Goal: Complete application form

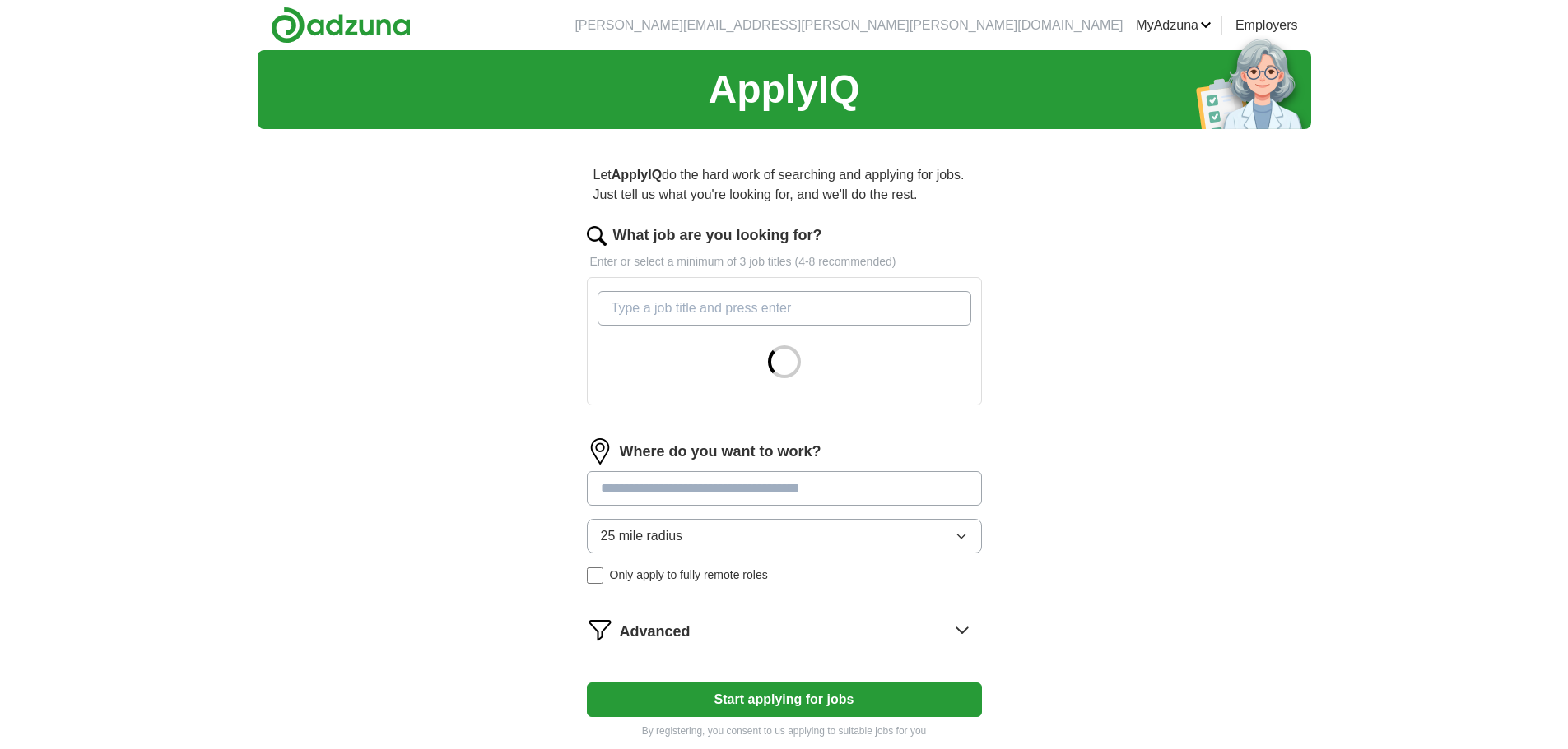
click at [651, 310] on input "What job are you looking for?" at bounding box center [784, 308] width 374 height 34
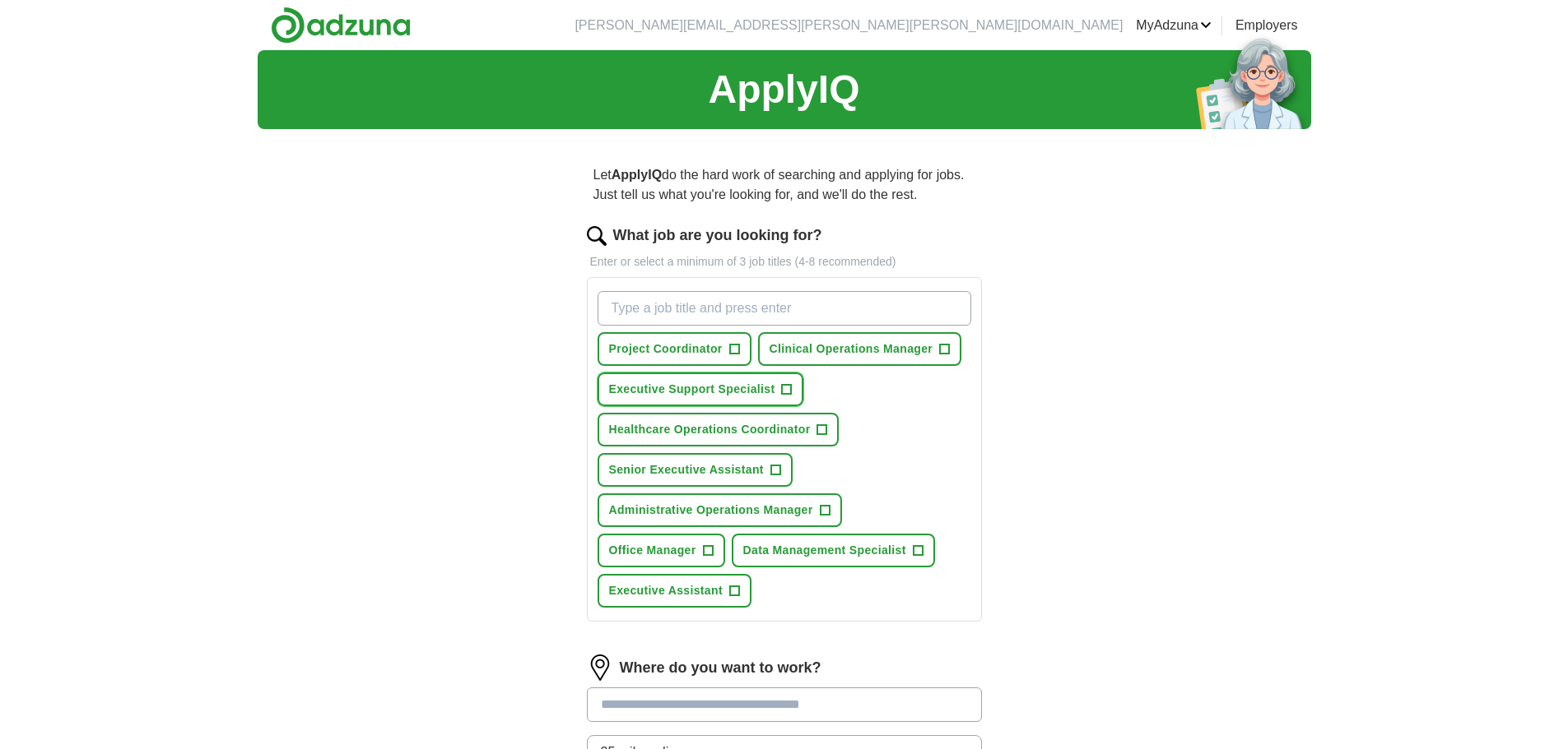
click at [786, 391] on span "+" at bounding box center [786, 389] width 10 height 13
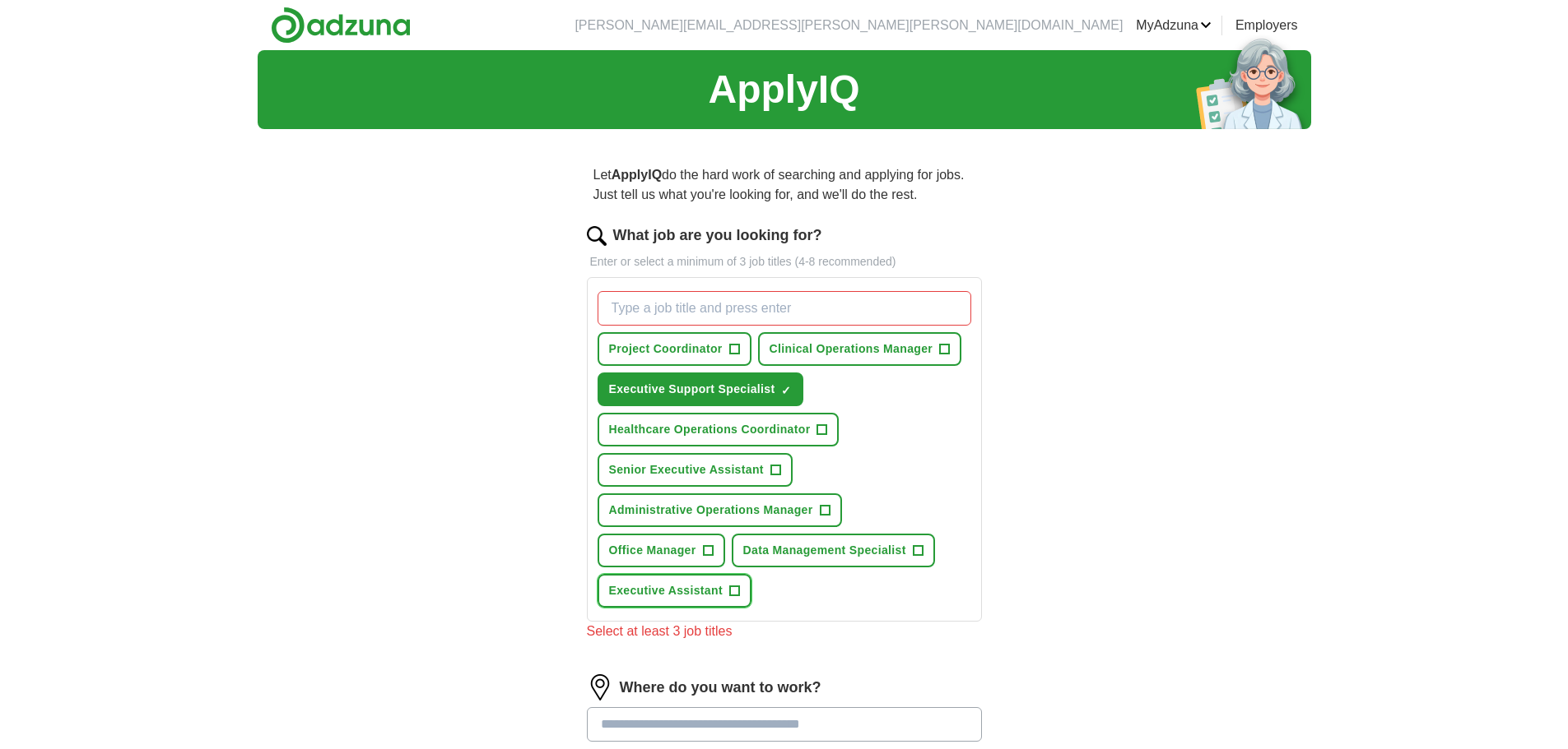
click at [735, 589] on span "+" at bounding box center [734, 591] width 10 height 13
click at [707, 552] on span "+" at bounding box center [707, 551] width 10 height 13
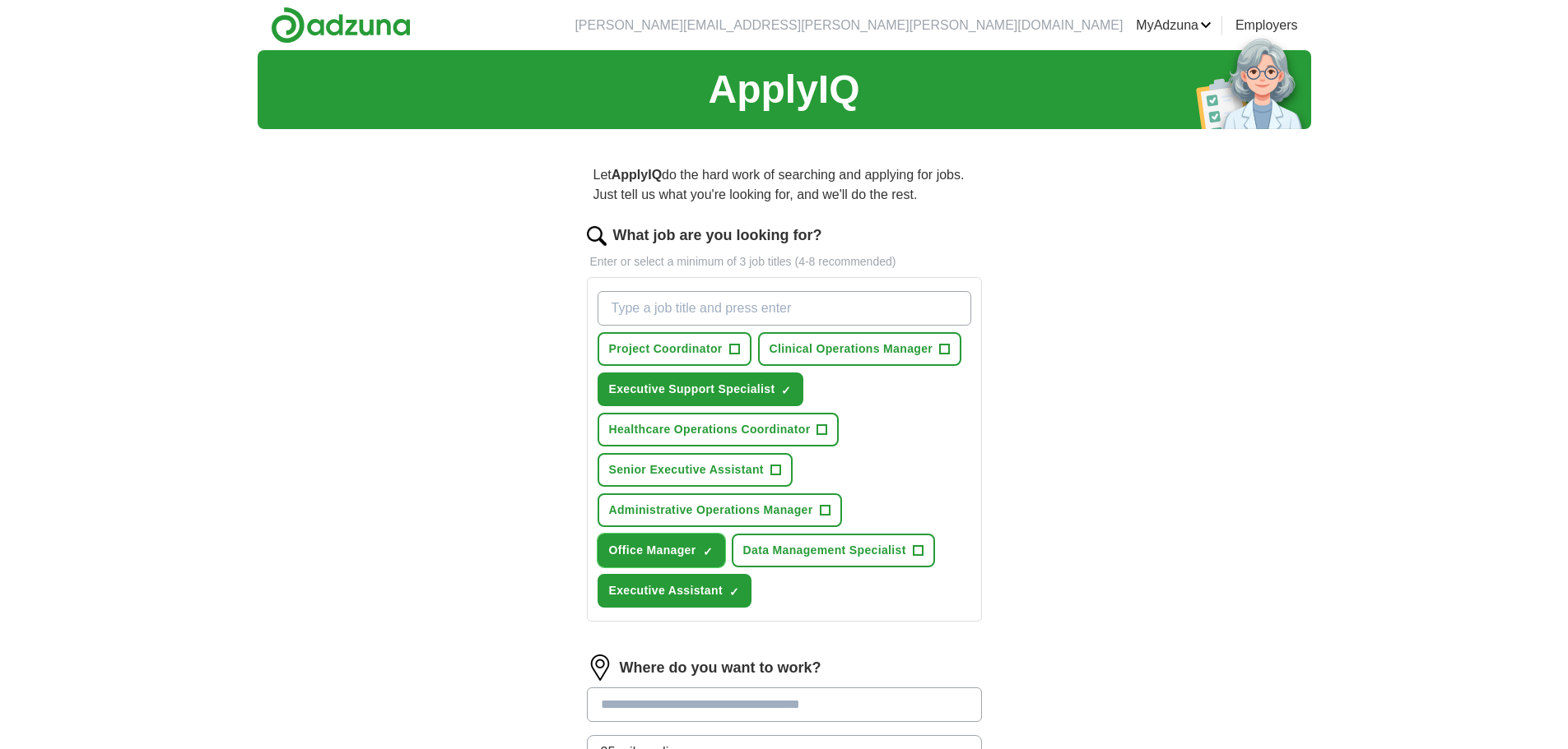
scroll to position [219, 0]
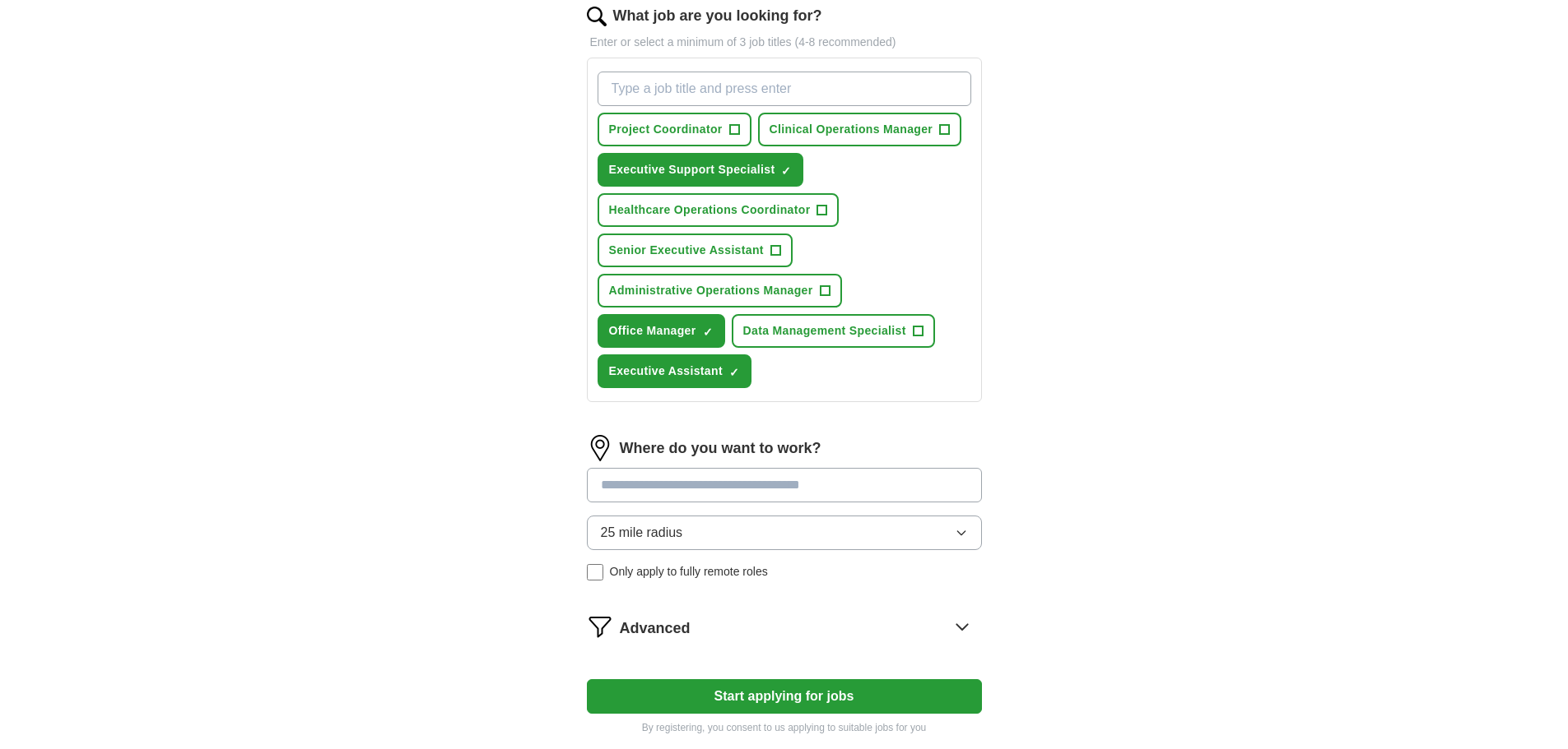
click at [664, 489] on input at bounding box center [784, 485] width 395 height 34
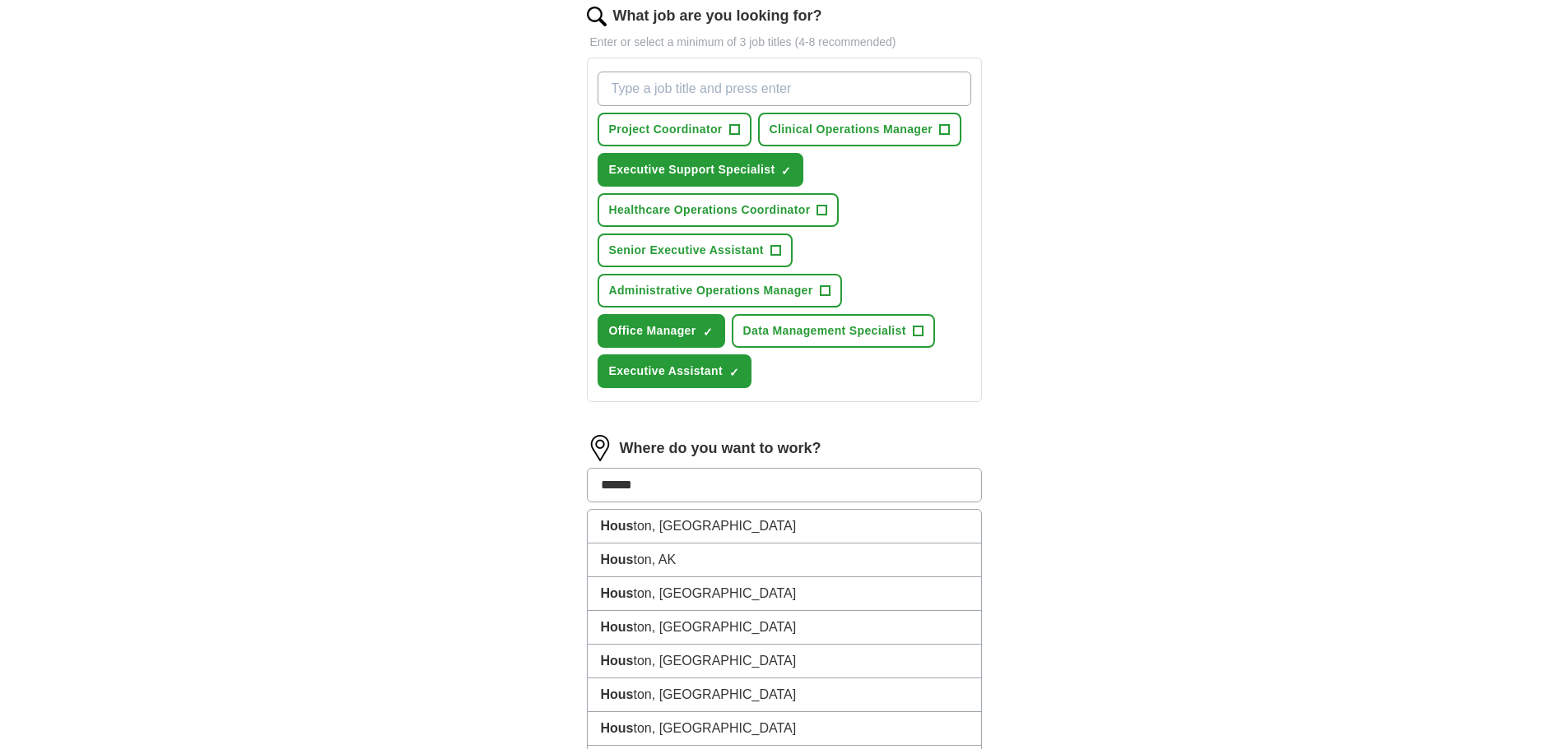
type input "*******"
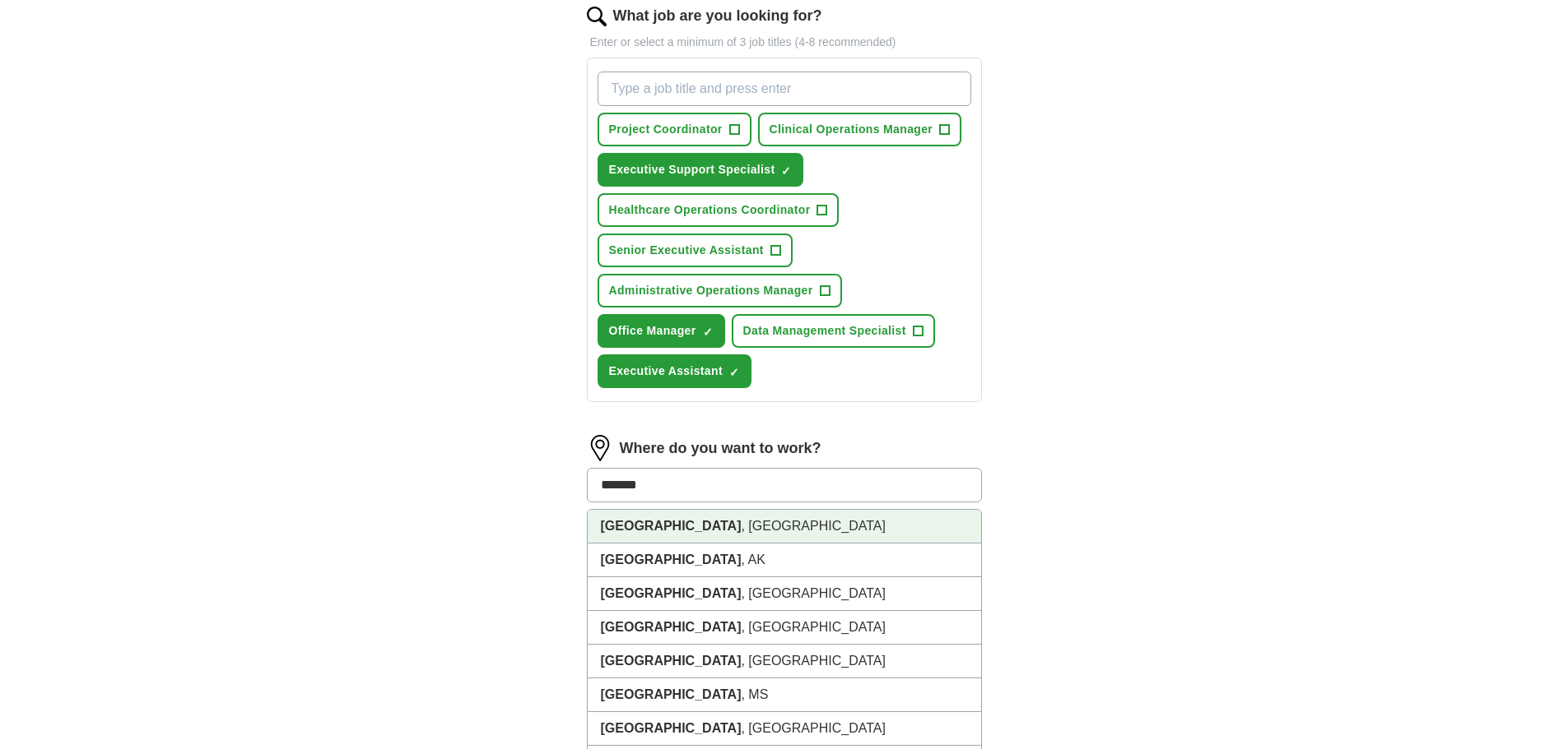
click at [667, 526] on li "[GEOGRAPHIC_DATA] , [GEOGRAPHIC_DATA]" at bounding box center [784, 526] width 393 height 33
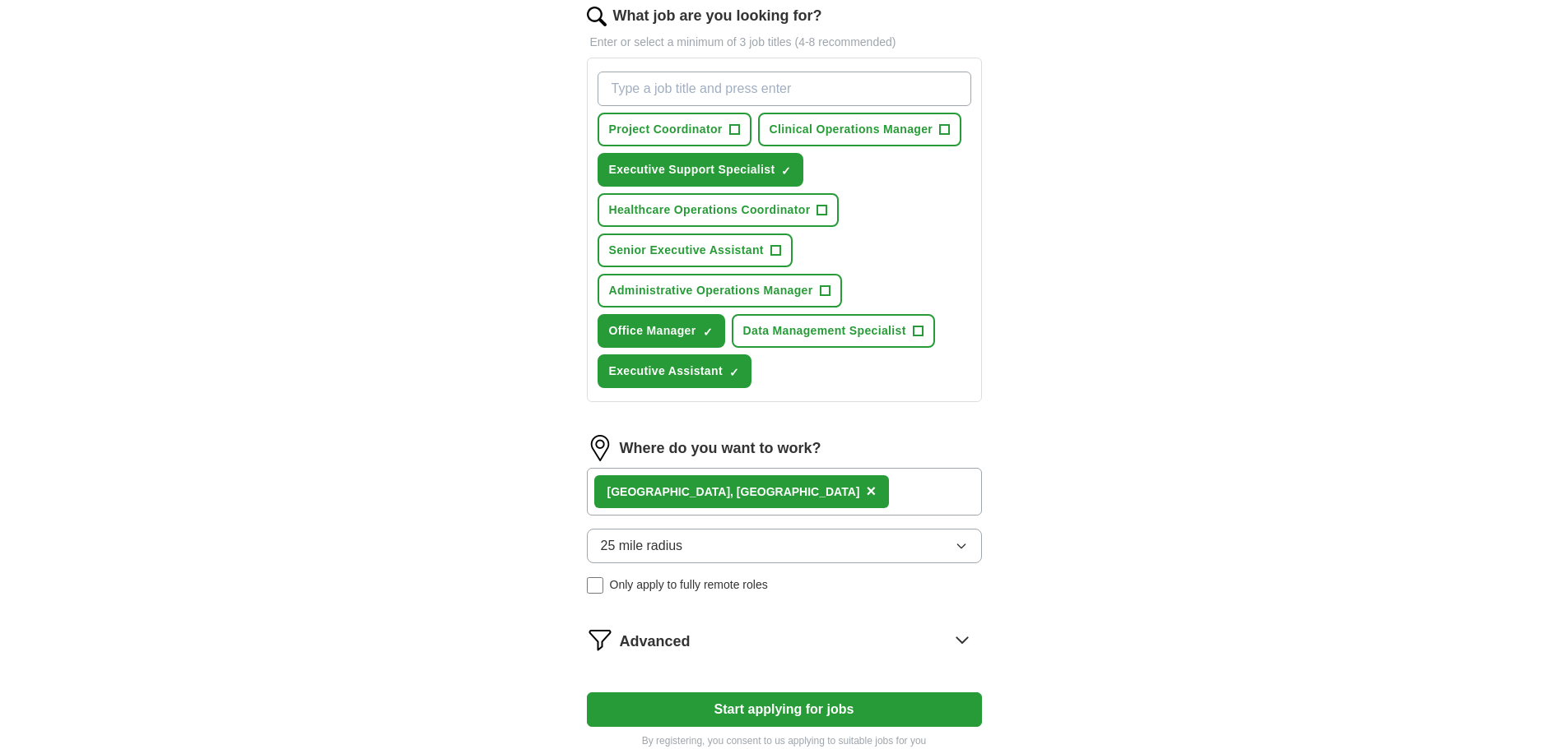
scroll to position [408, 0]
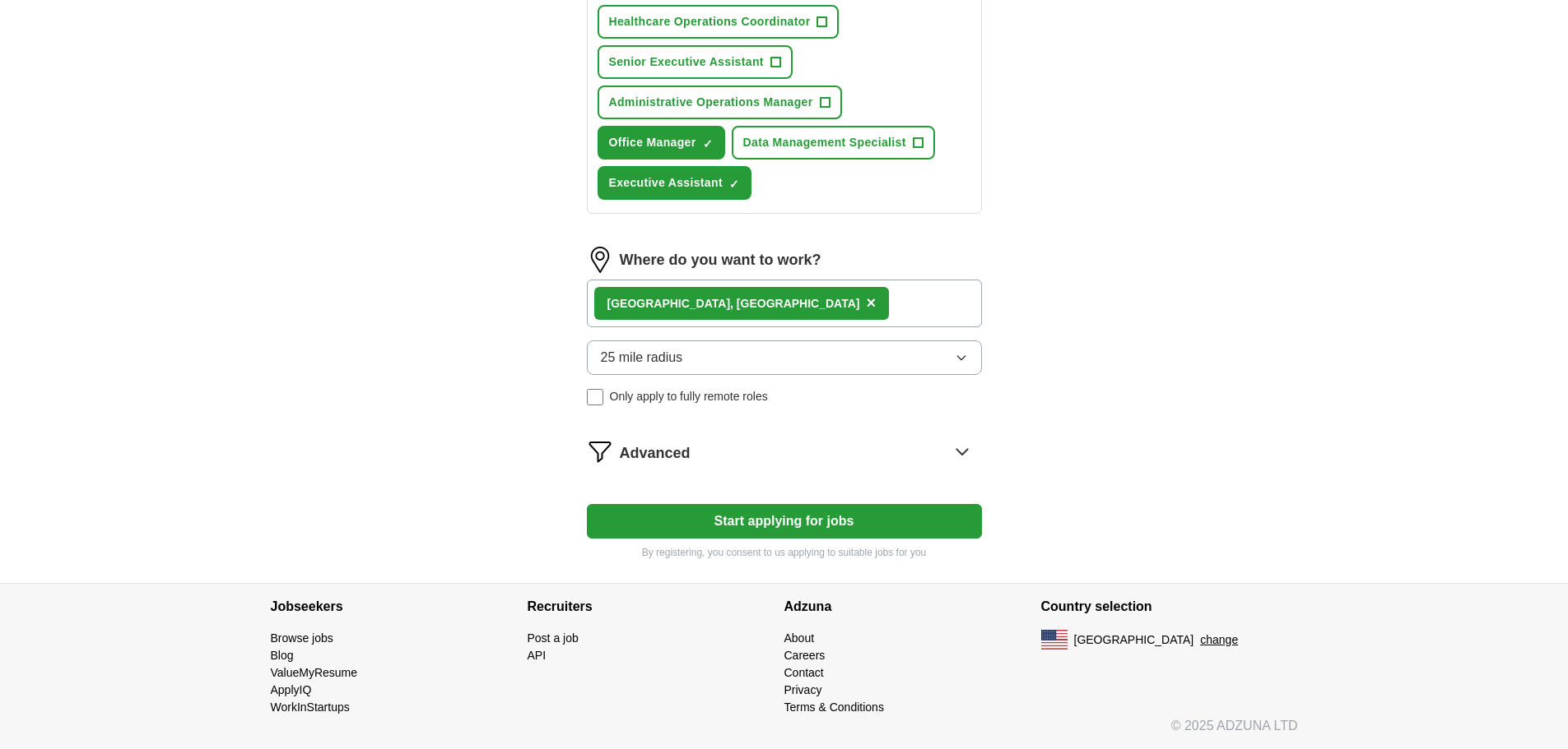
click at [956, 353] on icon "button" at bounding box center [961, 357] width 13 height 13
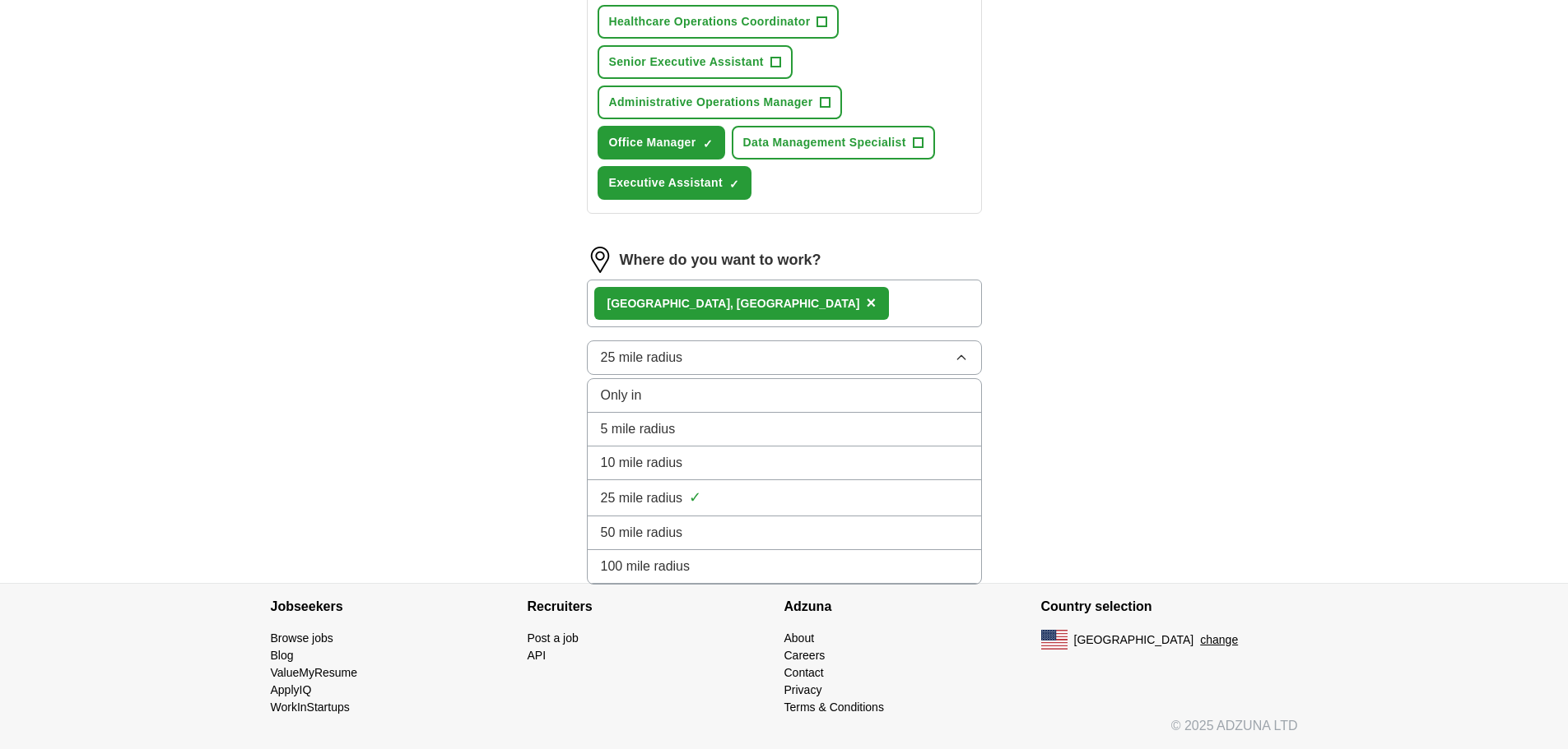
click at [958, 353] on icon "button" at bounding box center [961, 357] width 13 height 13
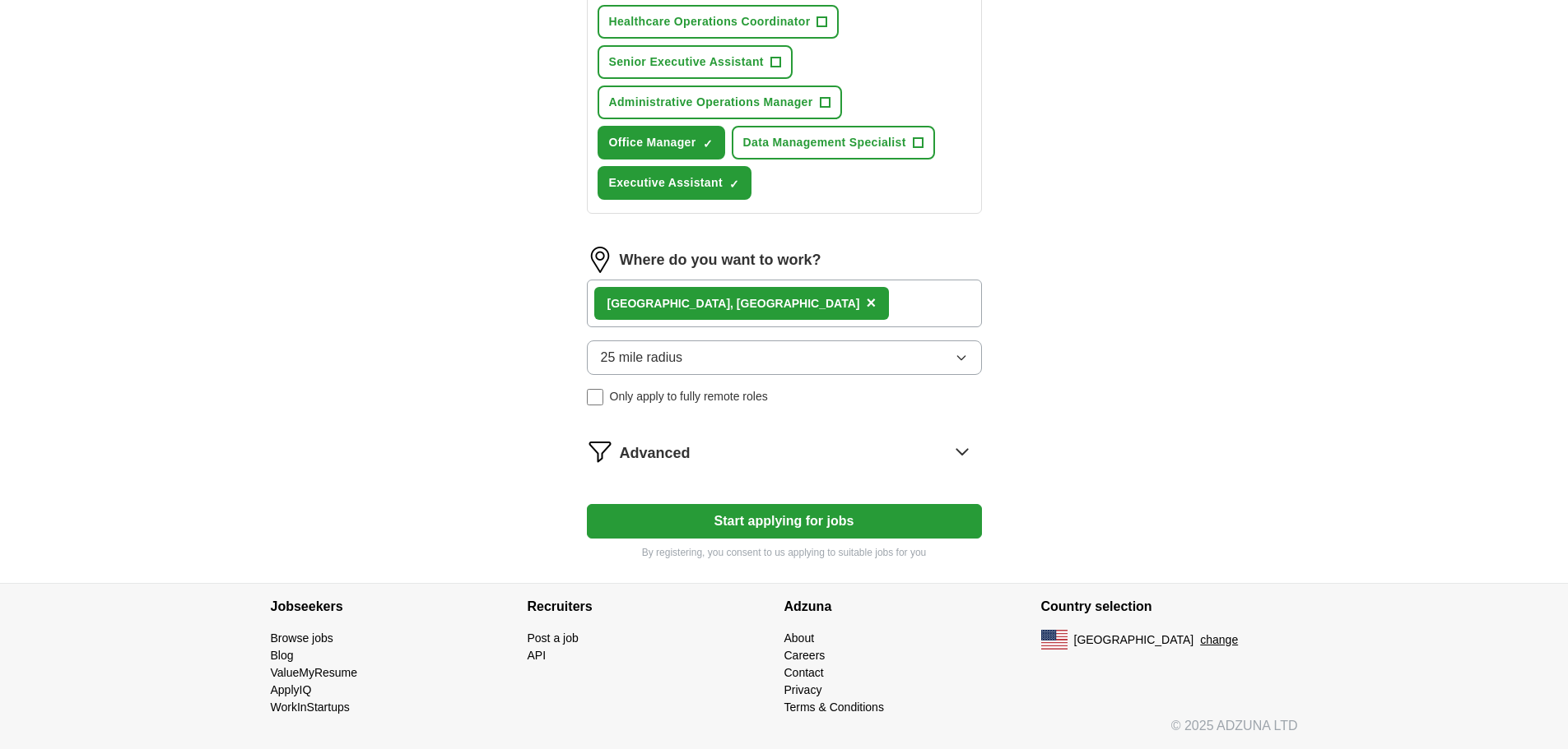
click at [816, 523] on button "Start applying for jobs" at bounding box center [784, 521] width 395 height 34
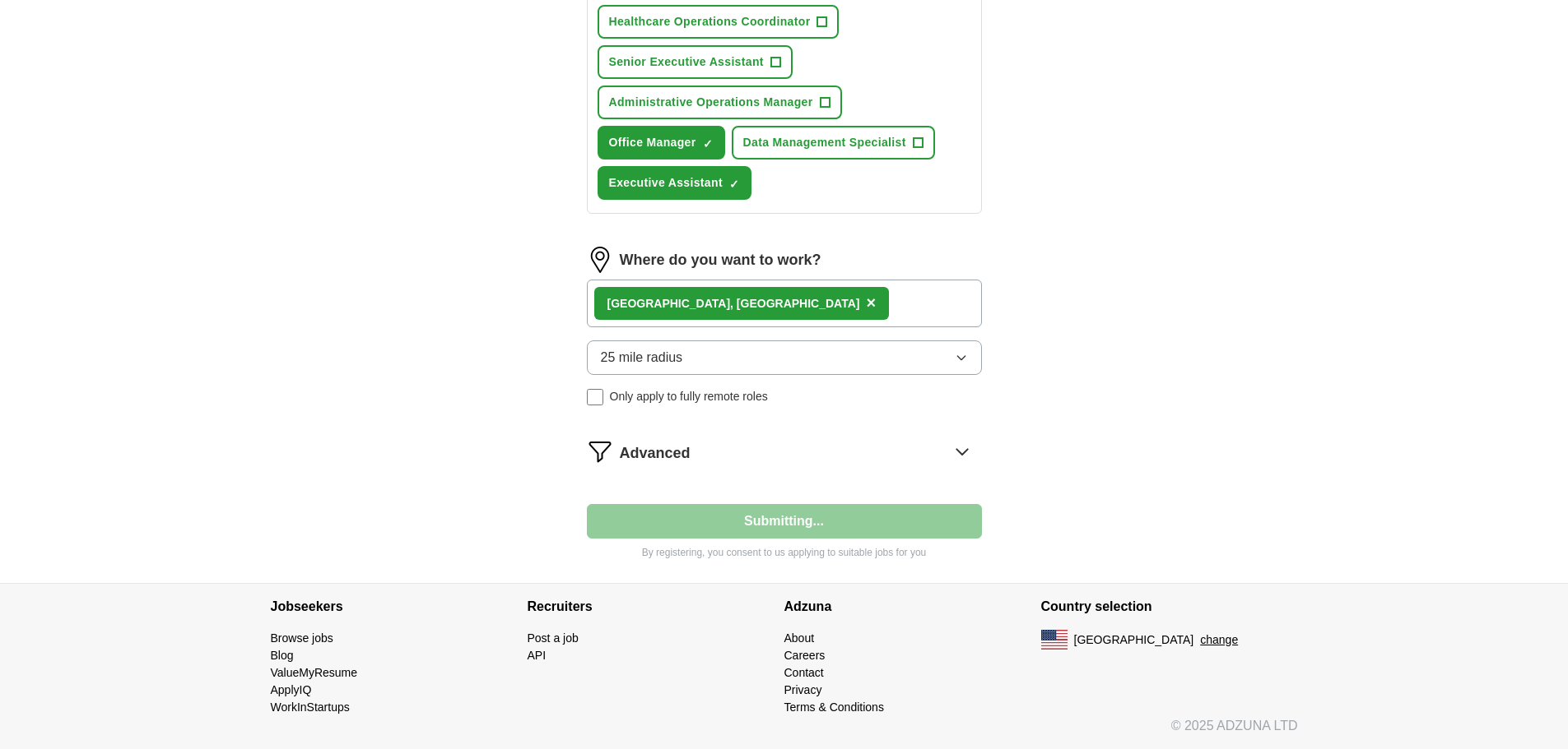
select select "**"
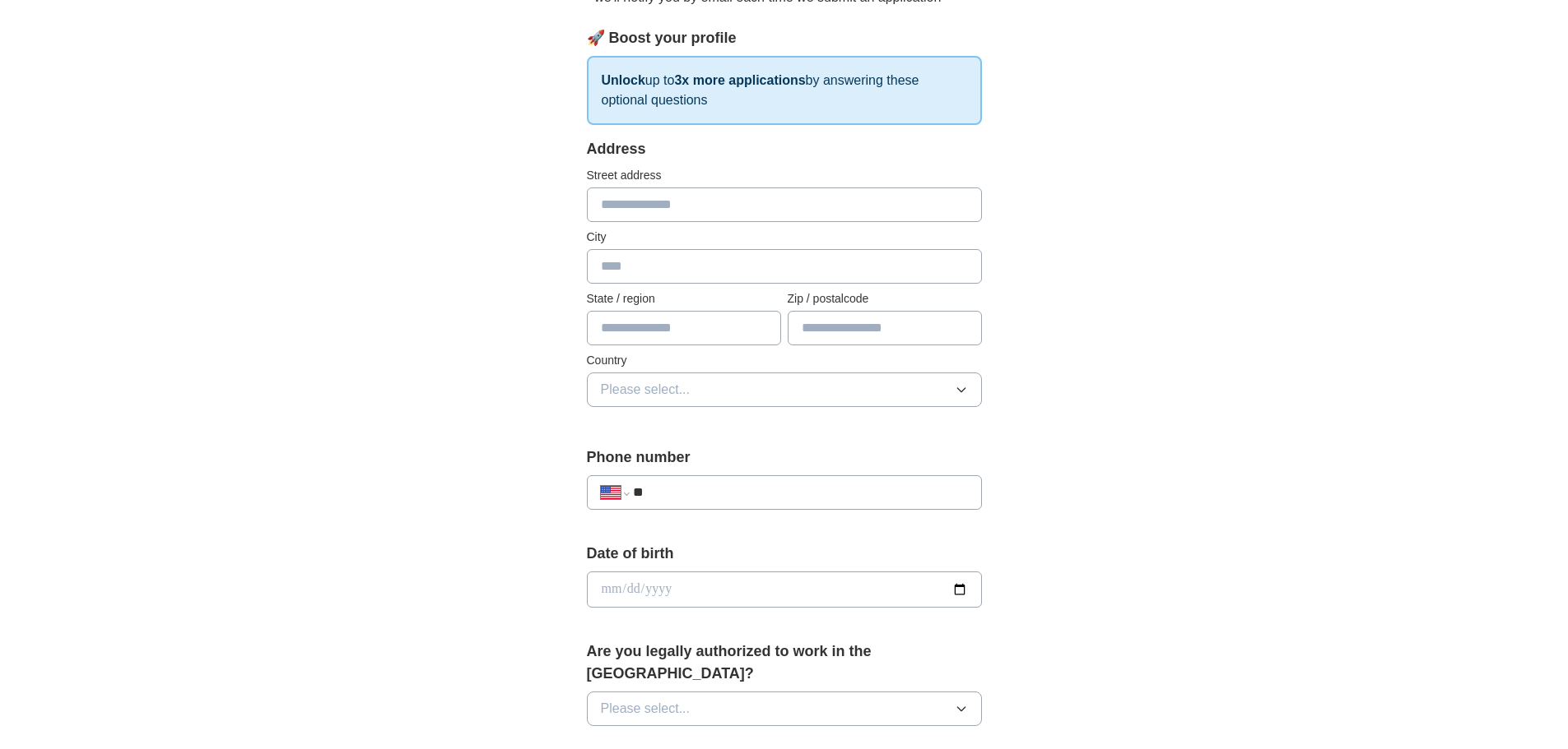
scroll to position [439, 0]
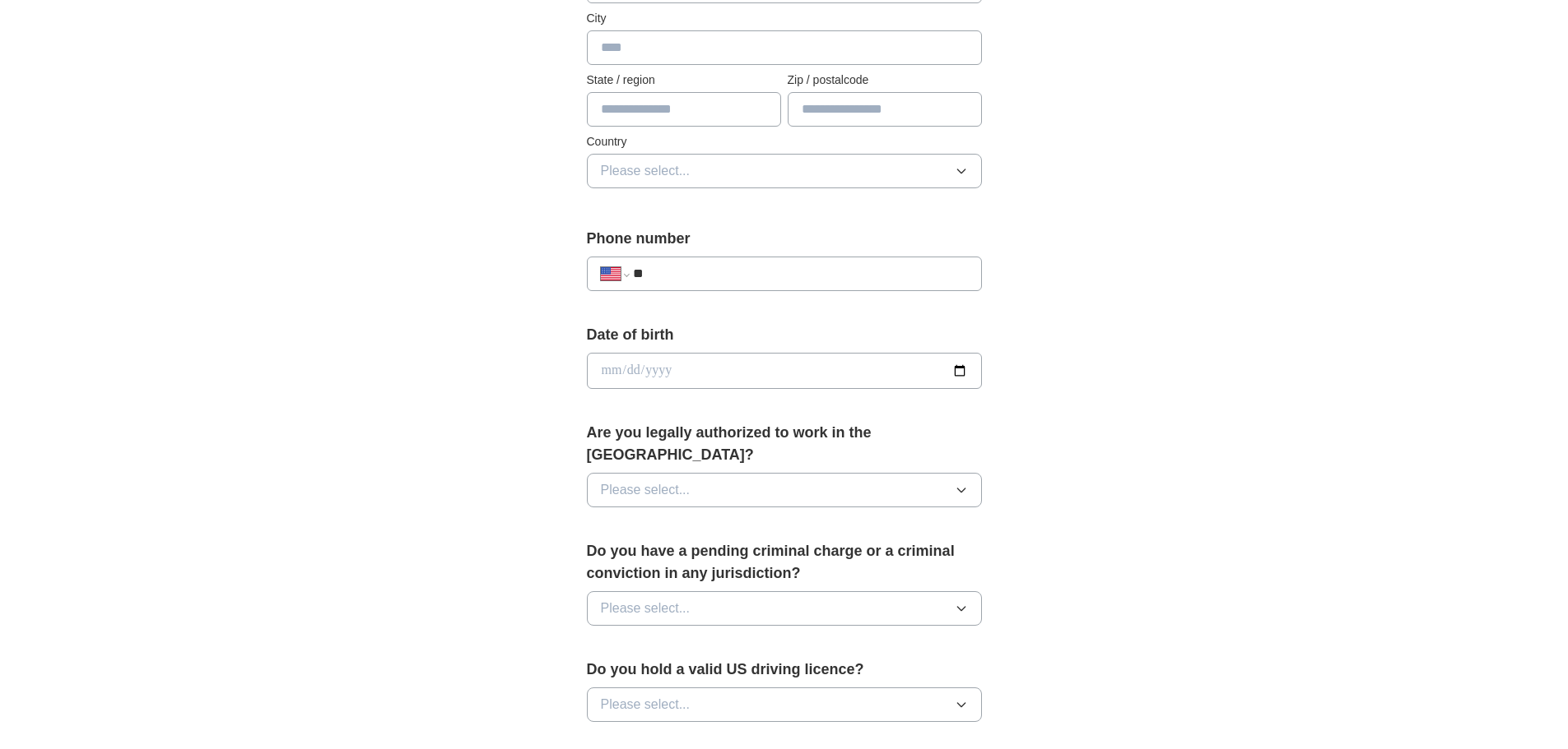
click at [773, 473] on button "Please select..." at bounding box center [784, 489] width 395 height 34
click at [720, 518] on div "Yes" at bounding box center [784, 528] width 367 height 20
click at [698, 591] on button "Please select..." at bounding box center [784, 608] width 395 height 34
click at [678, 670] on div "No" at bounding box center [784, 680] width 367 height 20
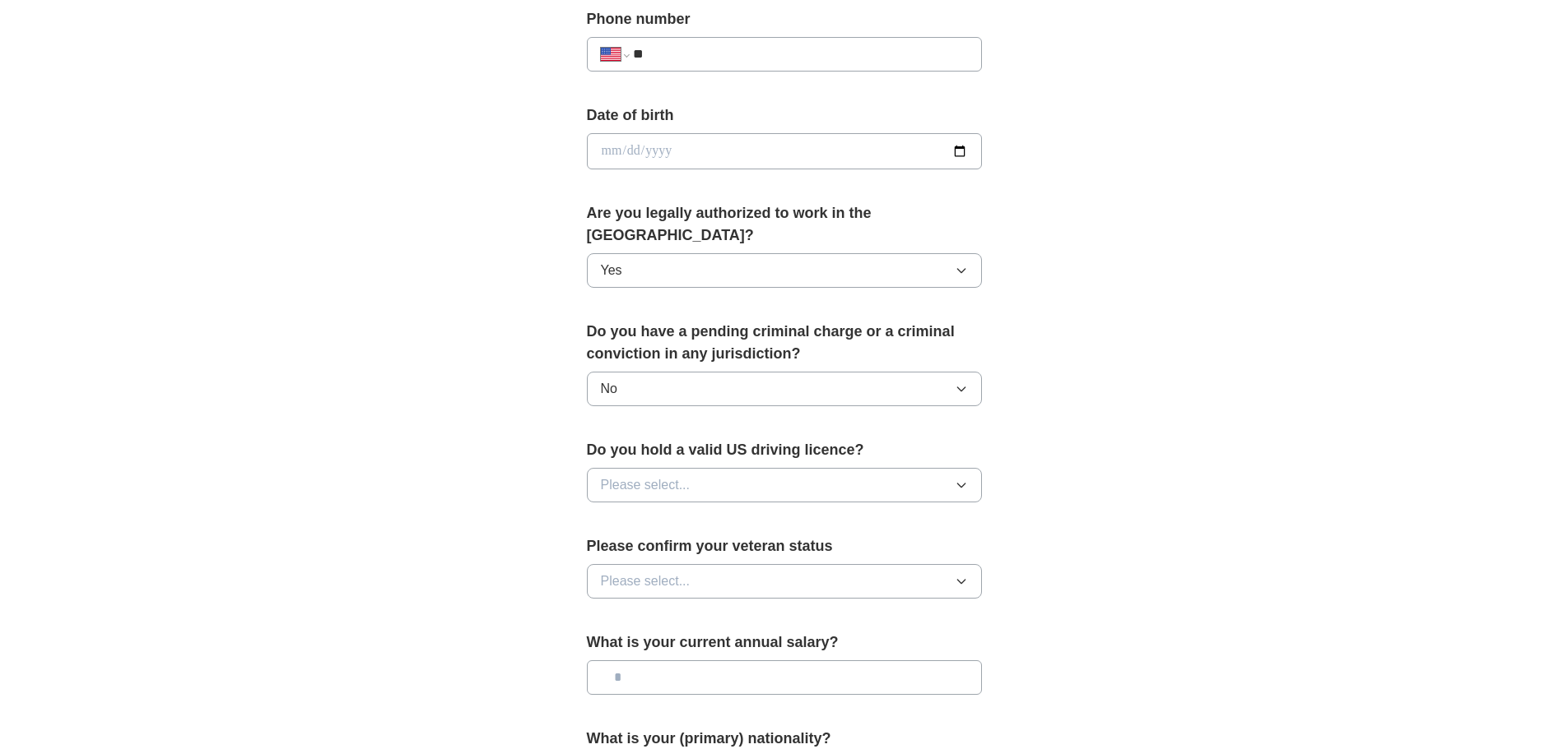
click at [691, 468] on button "Please select..." at bounding box center [784, 485] width 395 height 34
click at [678, 513] on div "Yes" at bounding box center [784, 523] width 367 height 20
click at [642, 572] on span "Please select..." at bounding box center [646, 581] width 89 height 20
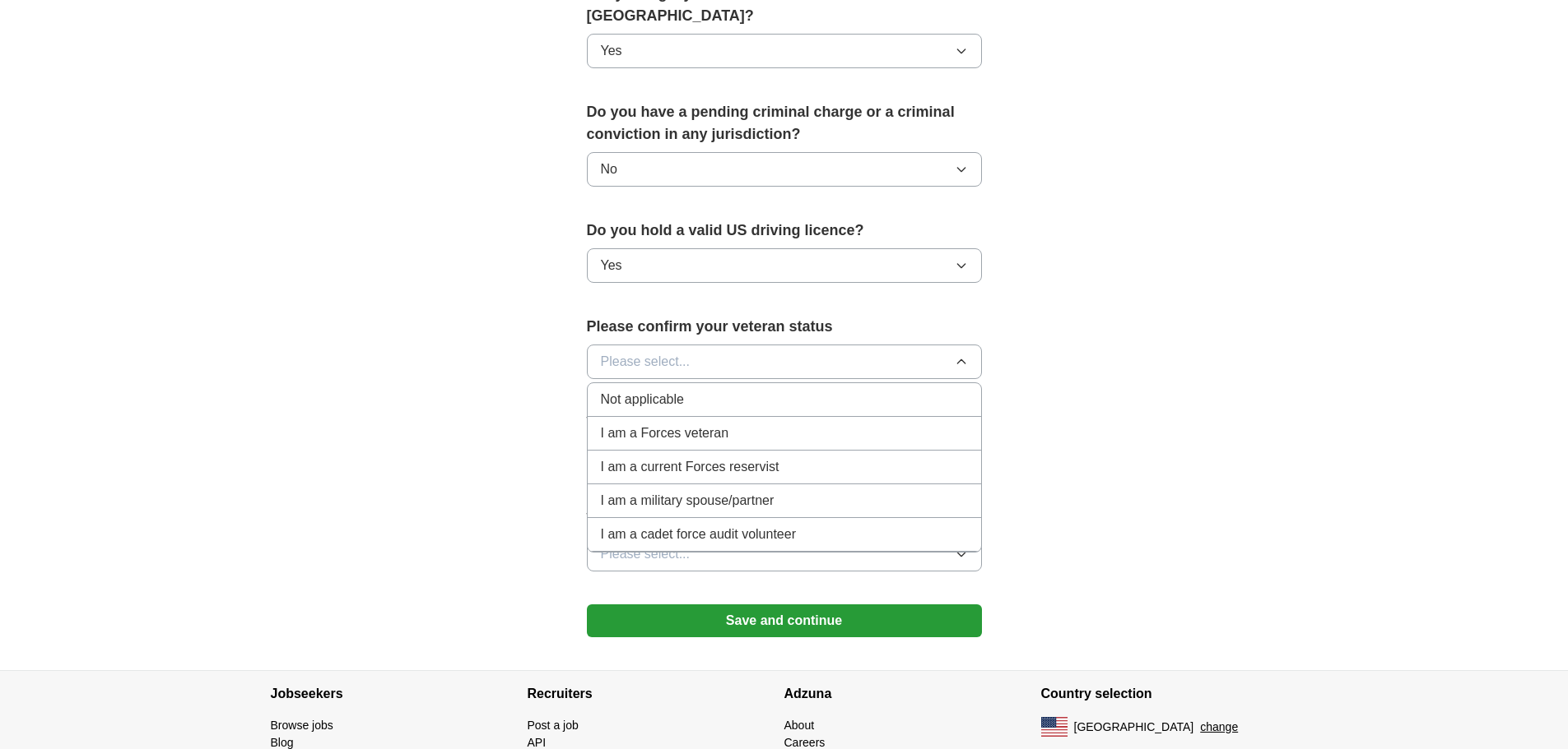
scroll to position [943, 0]
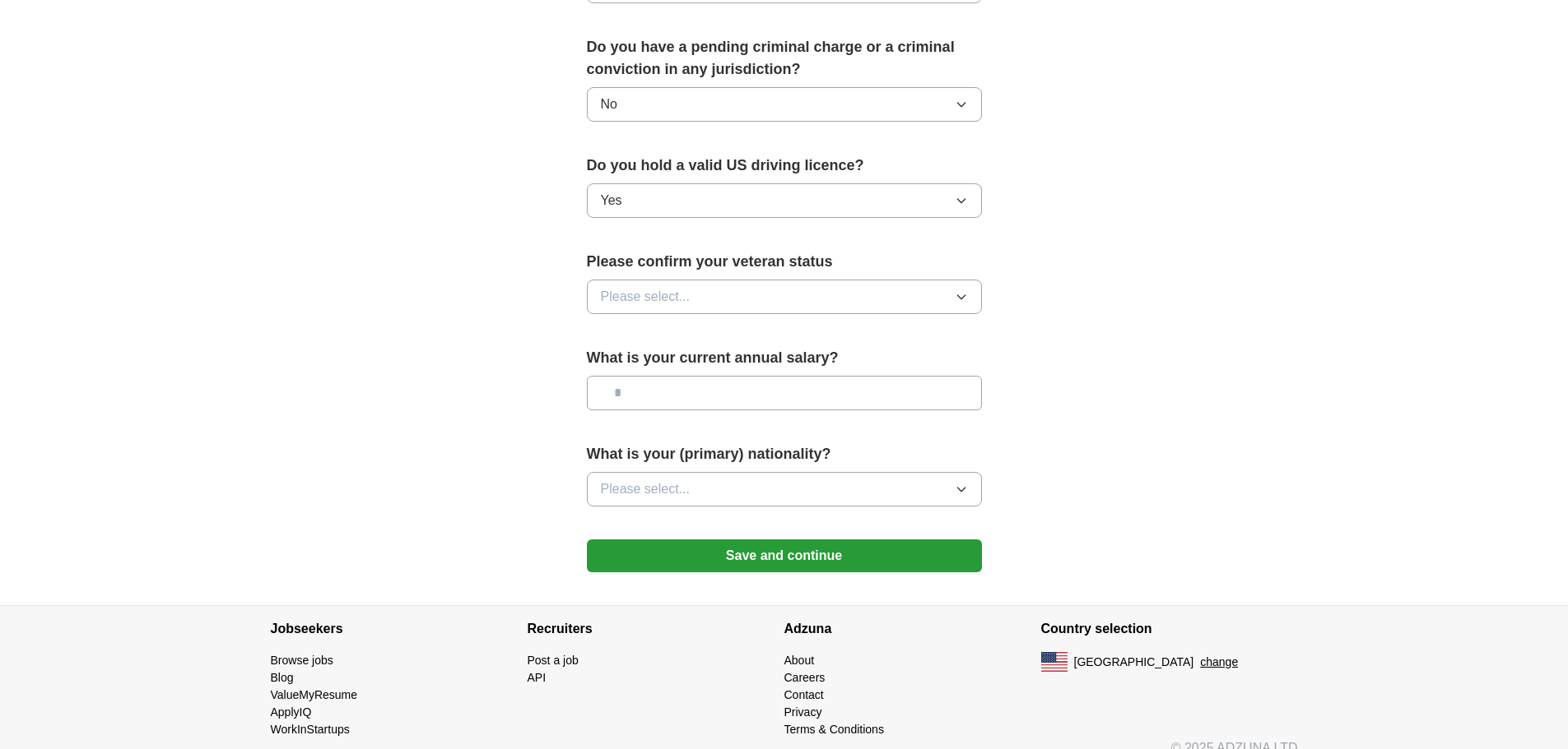
click at [949, 472] on button "Please select..." at bounding box center [784, 489] width 395 height 34
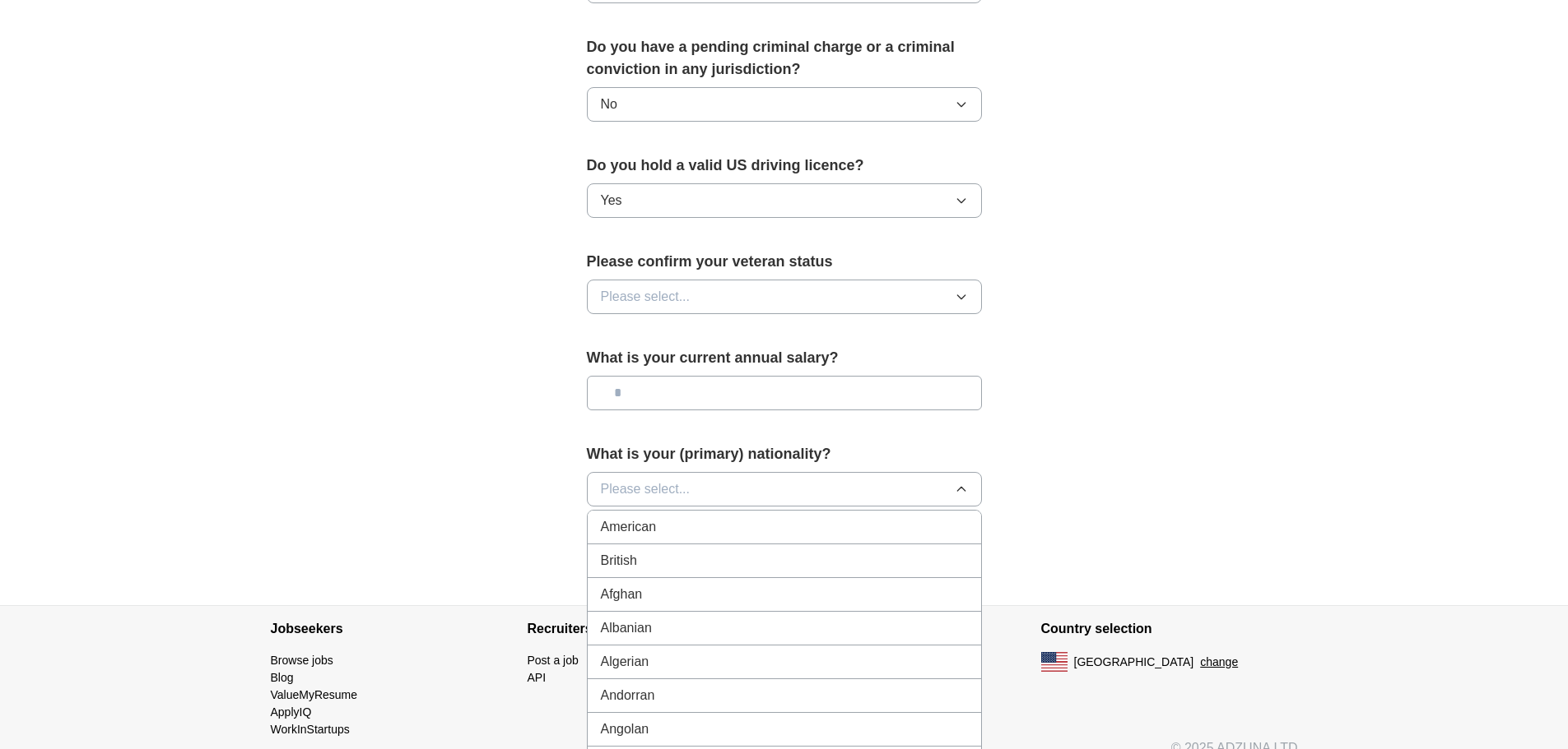
click at [949, 472] on button "Please select..." at bounding box center [784, 489] width 395 height 34
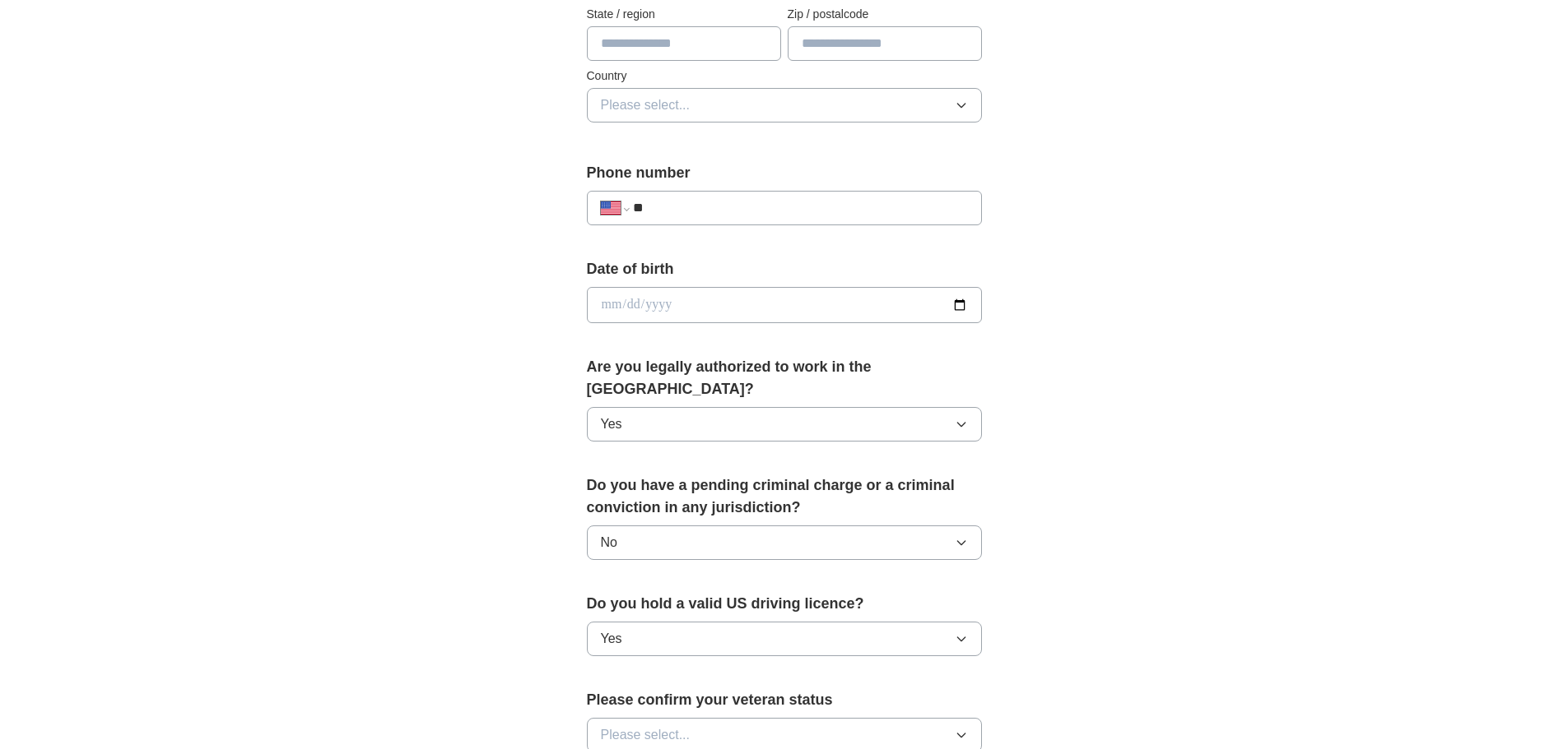
scroll to position [285, 0]
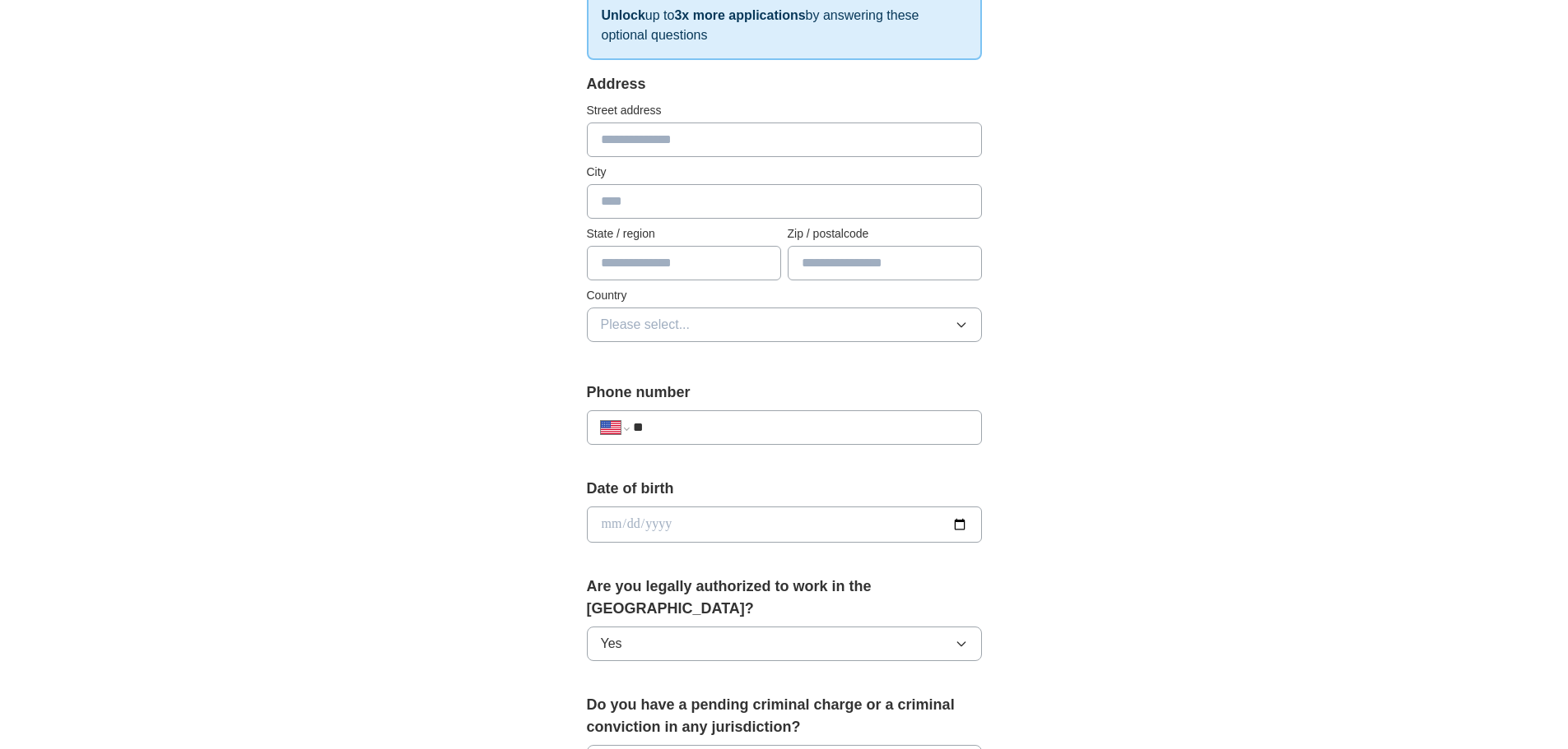
click at [619, 201] on input "text" at bounding box center [784, 201] width 395 height 34
type input "*******"
type input "**"
click at [649, 326] on span "Please select..." at bounding box center [646, 325] width 89 height 20
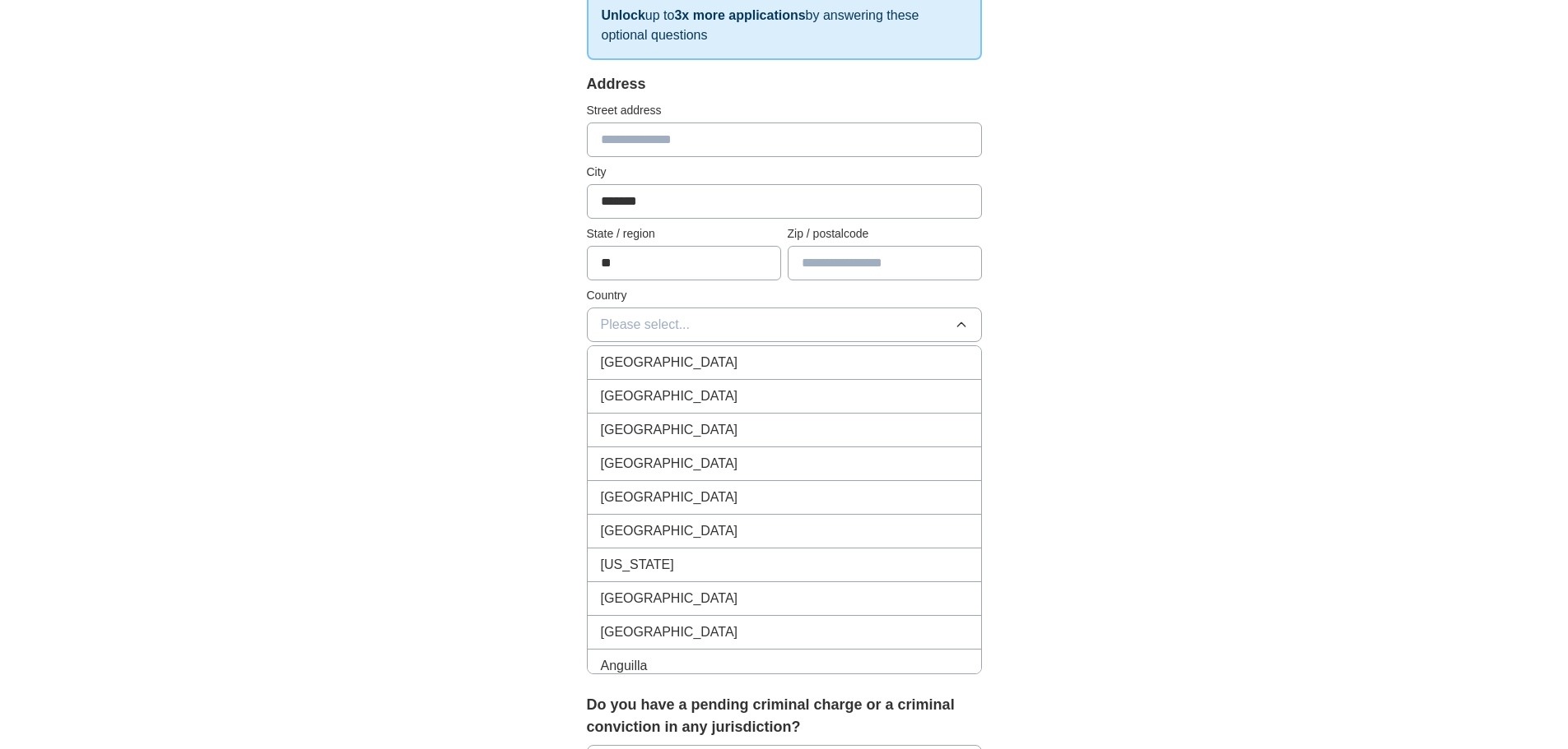
click at [652, 398] on span "[GEOGRAPHIC_DATA]" at bounding box center [669, 396] width 138 height 20
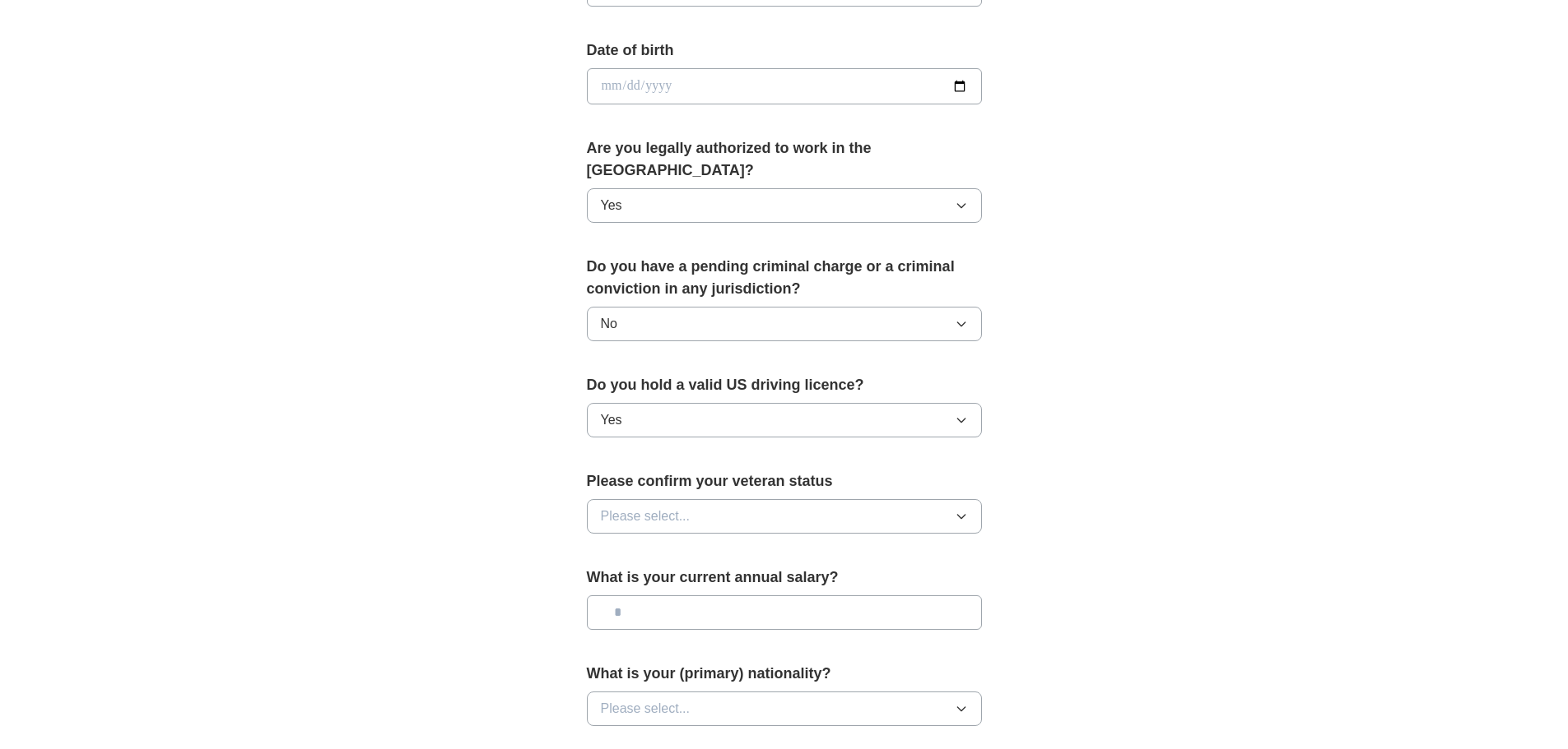
scroll to position [943, 0]
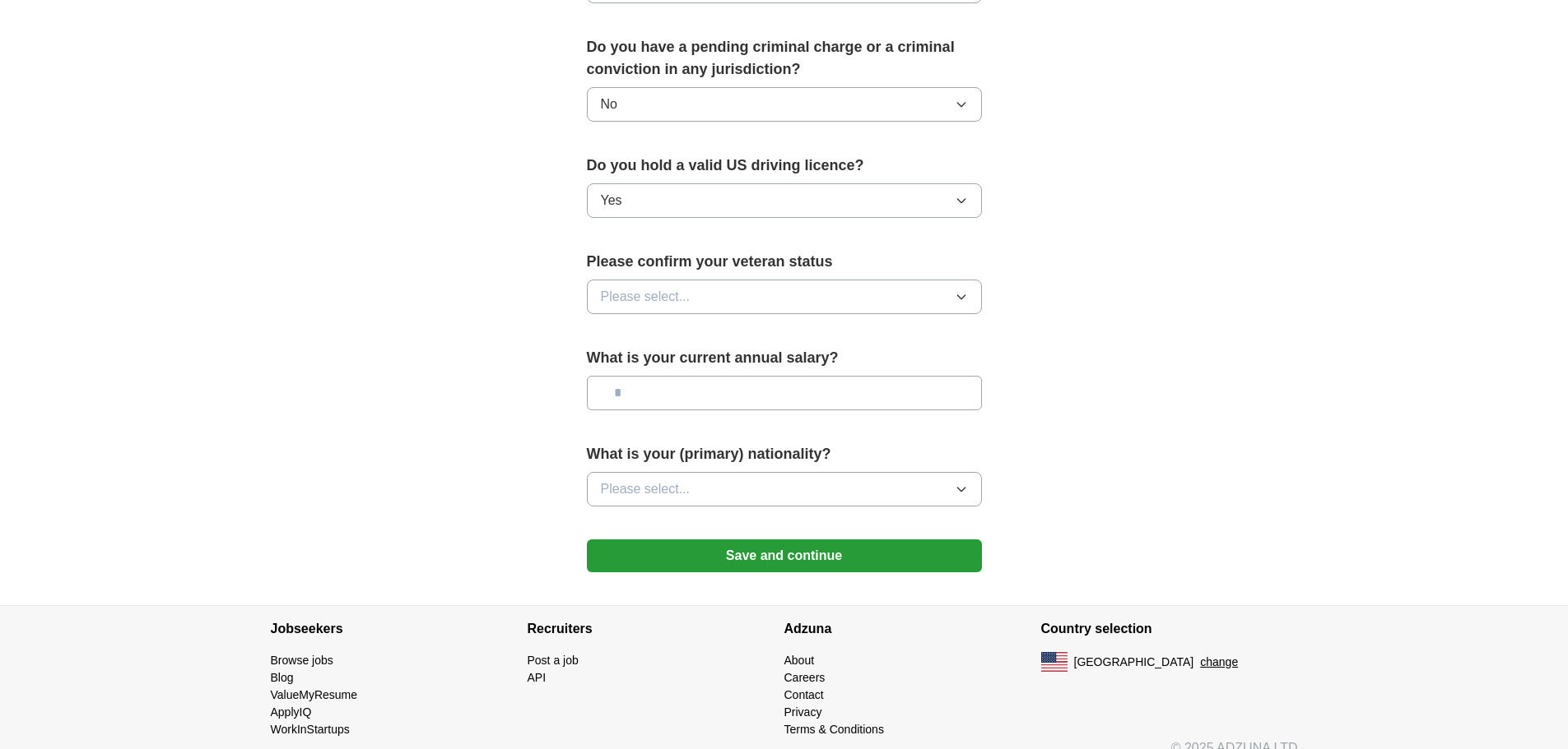
click at [719, 539] on button "Save and continue" at bounding box center [784, 556] width 395 height 33
